Goal: Task Accomplishment & Management: Manage account settings

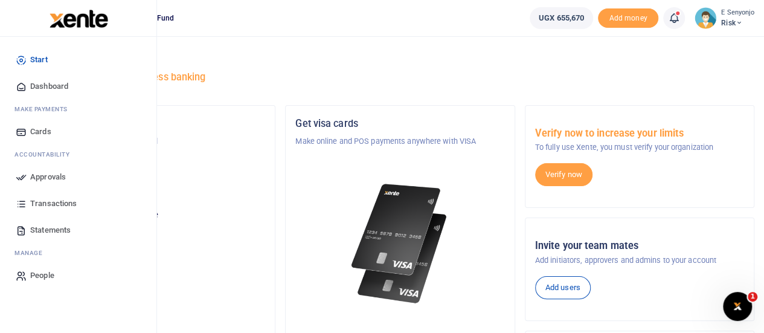
click at [54, 179] on span "Approvals" at bounding box center [48, 177] width 36 height 12
click at [53, 175] on span "Approvals" at bounding box center [48, 177] width 36 height 12
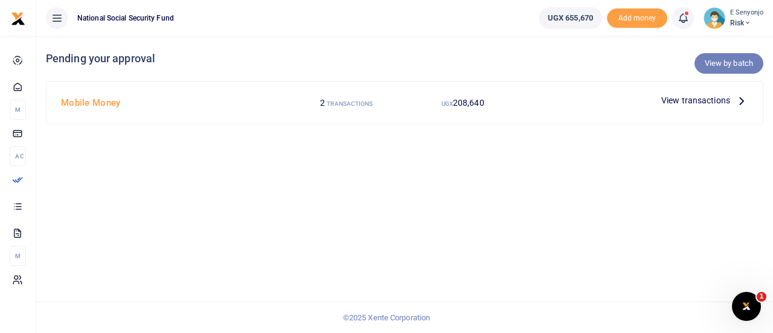
click at [719, 66] on link "View by batch" at bounding box center [729, 63] width 69 height 21
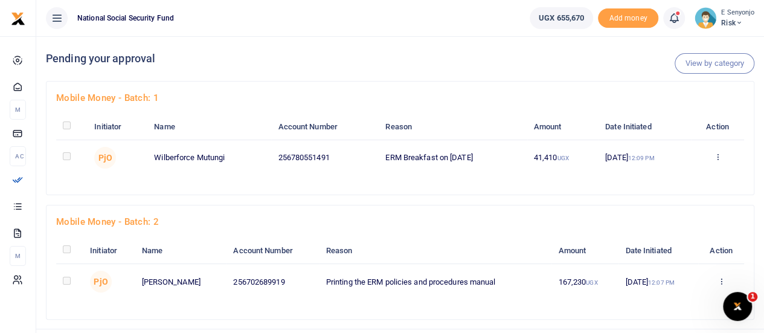
scroll to position [26, 0]
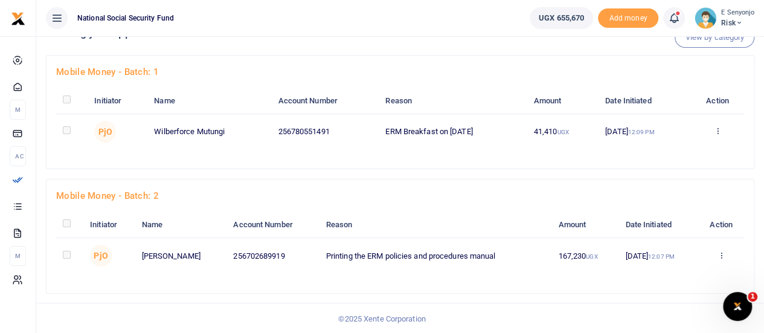
click at [378, 251] on td "Printing the ERM policies and procedures manual" at bounding box center [435, 256] width 233 height 36
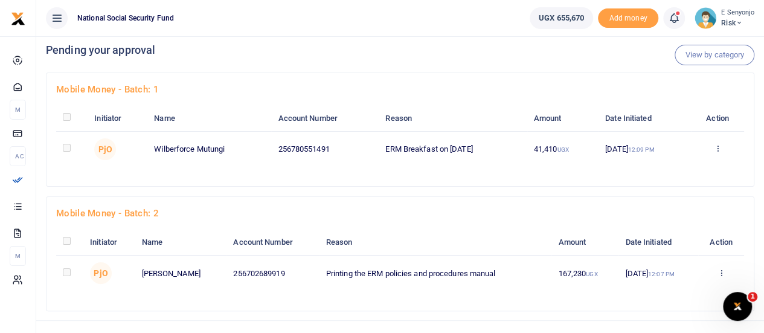
scroll to position [0, 0]
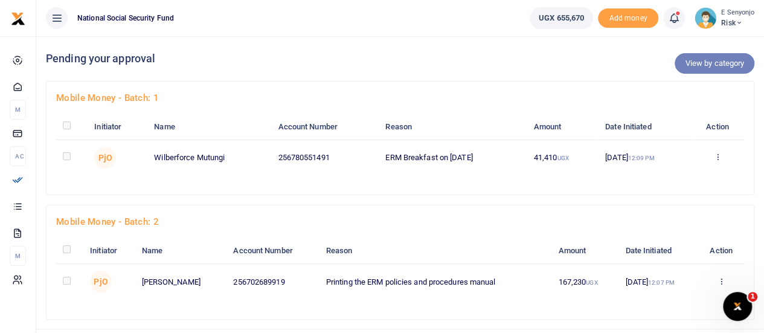
click at [706, 62] on link "View by category" at bounding box center [715, 63] width 80 height 21
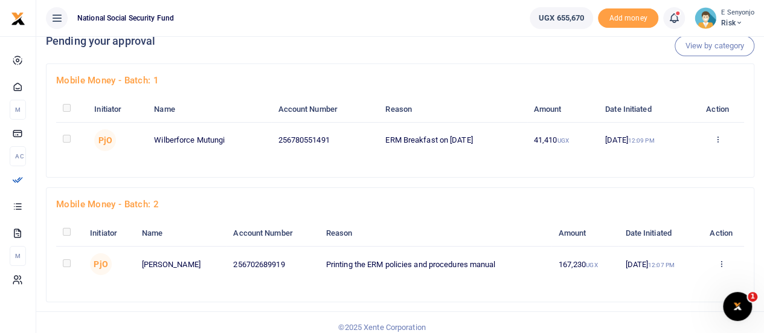
scroll to position [26, 0]
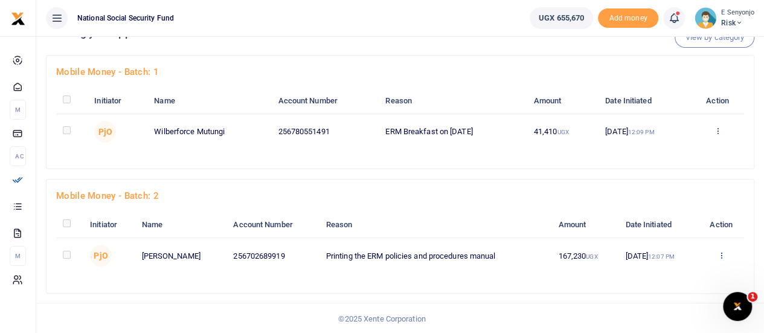
click at [721, 255] on icon at bounding box center [721, 255] width 8 height 8
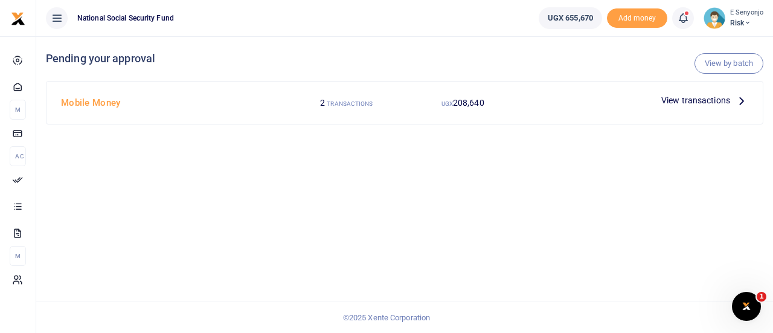
click at [709, 99] on span "View transactions" at bounding box center [696, 100] width 69 height 13
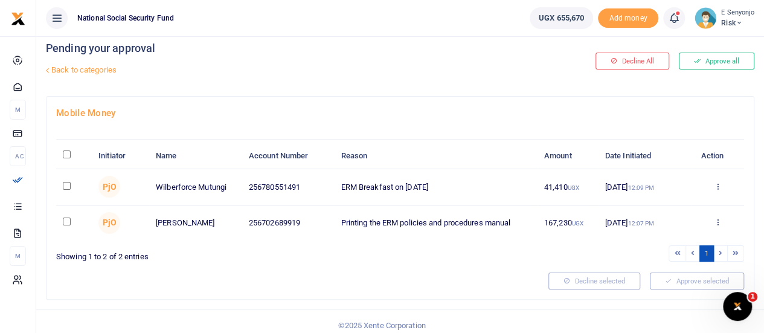
scroll to position [16, 0]
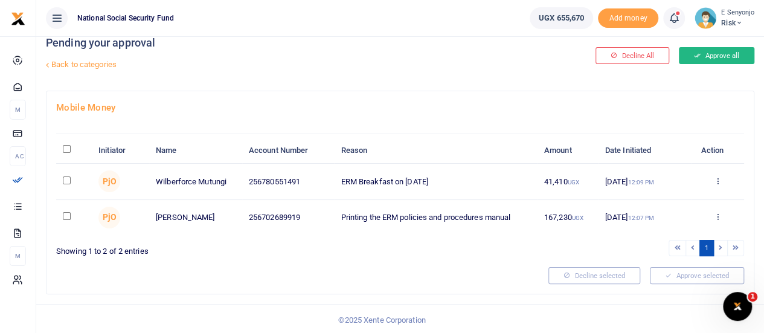
click at [725, 53] on button "Approve all" at bounding box center [717, 55] width 76 height 17
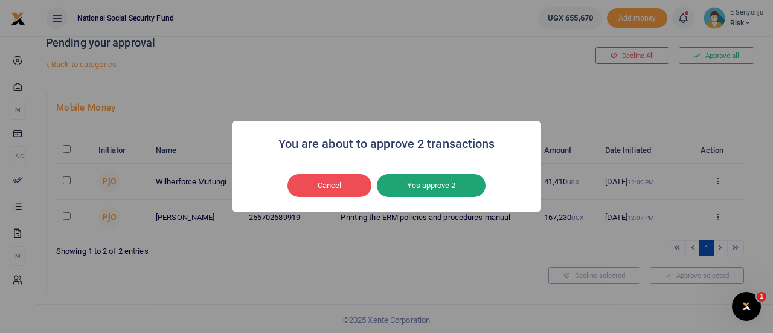
click at [427, 186] on button "Yes approve 2" at bounding box center [431, 185] width 109 height 23
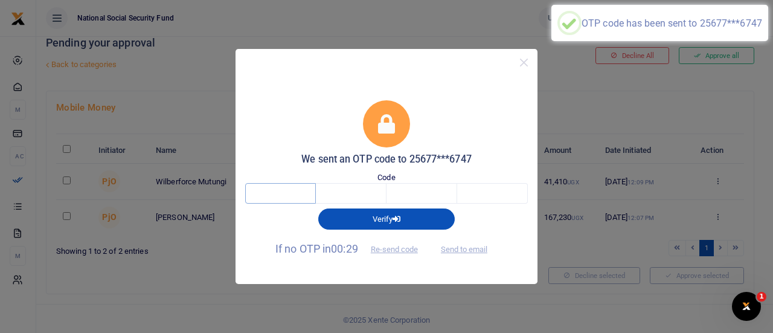
click at [294, 193] on input "text" at bounding box center [280, 193] width 71 height 21
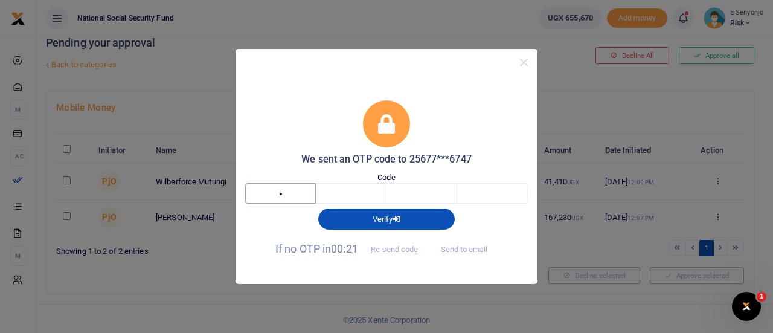
type input "3"
type input "9"
type input "2"
type input "4"
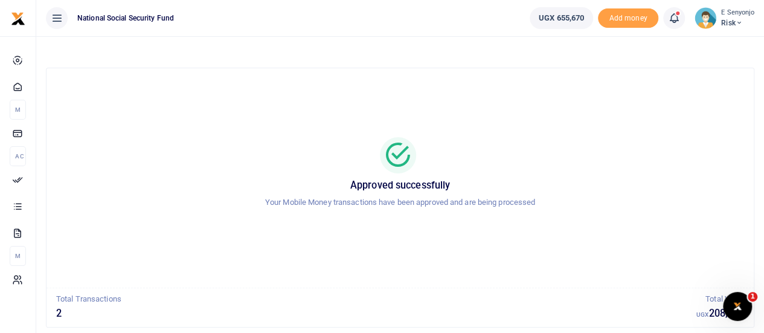
click at [743, 22] on icon at bounding box center [738, 23] width 7 height 8
click at [696, 87] on link "Logout" at bounding box center [706, 88] width 95 height 17
